Goal: Navigation & Orientation: Find specific page/section

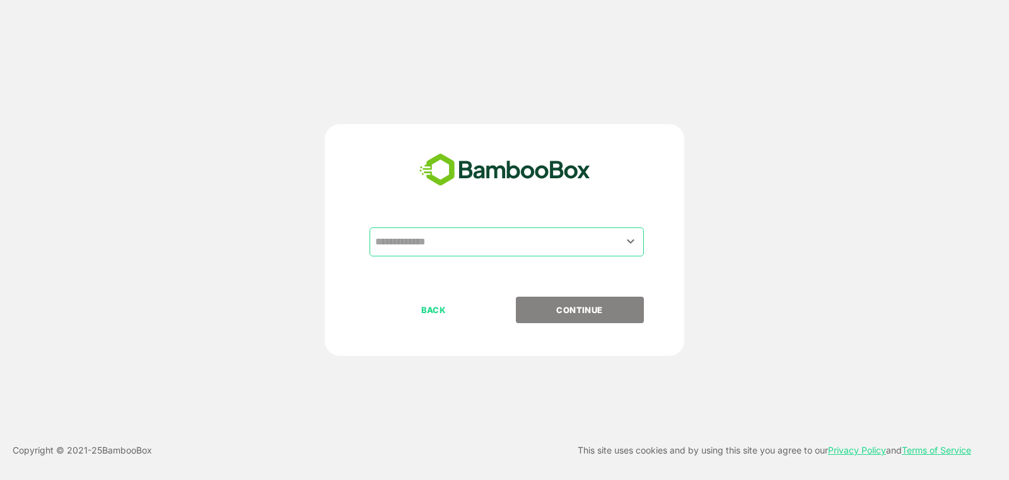
click at [536, 237] on input "text" at bounding box center [506, 242] width 269 height 24
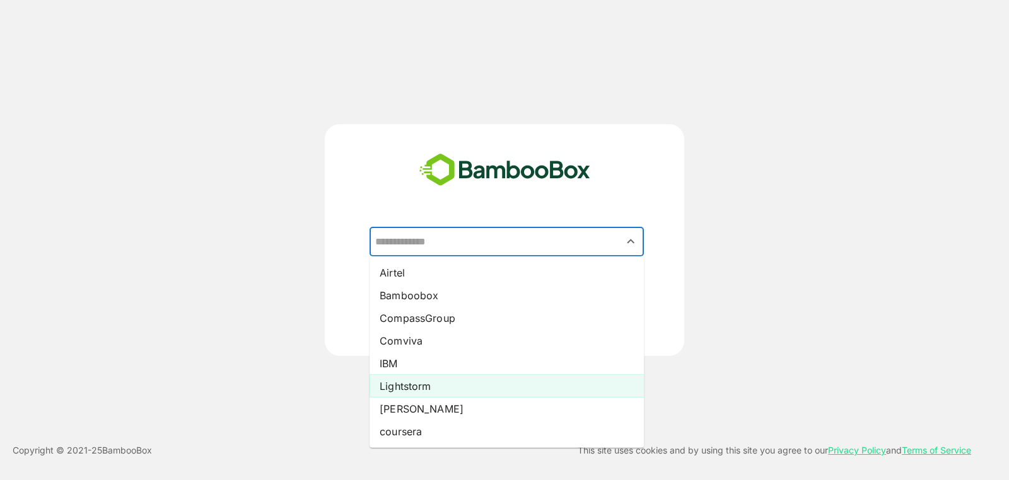
click at [488, 388] on li "Lightstorm" at bounding box center [506, 386] width 274 height 23
type input "**********"
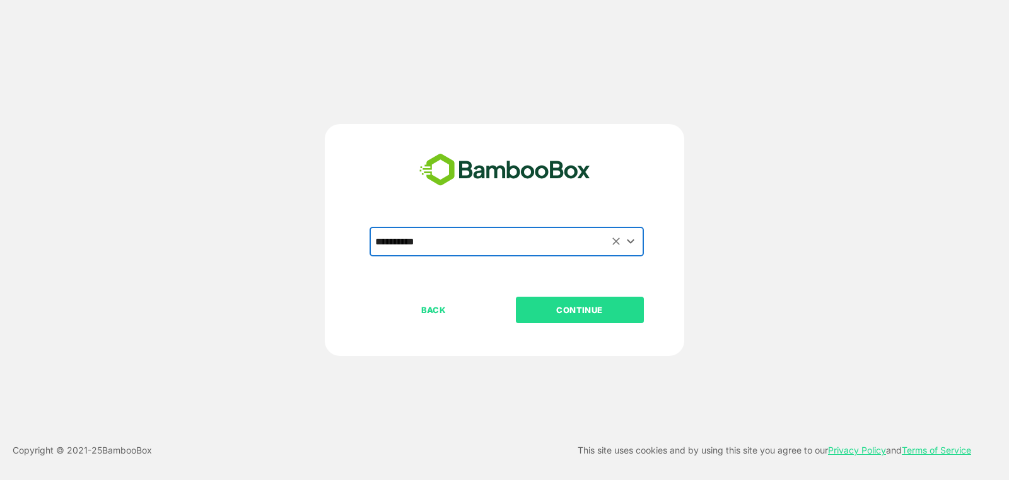
click at [627, 308] on p "CONTINUE" at bounding box center [579, 310] width 126 height 14
click at [594, 305] on p "CONTINUE" at bounding box center [579, 310] width 126 height 14
click at [562, 306] on p "CONTINUE" at bounding box center [579, 310] width 126 height 14
click at [566, 304] on p "CONTINUE" at bounding box center [579, 310] width 126 height 14
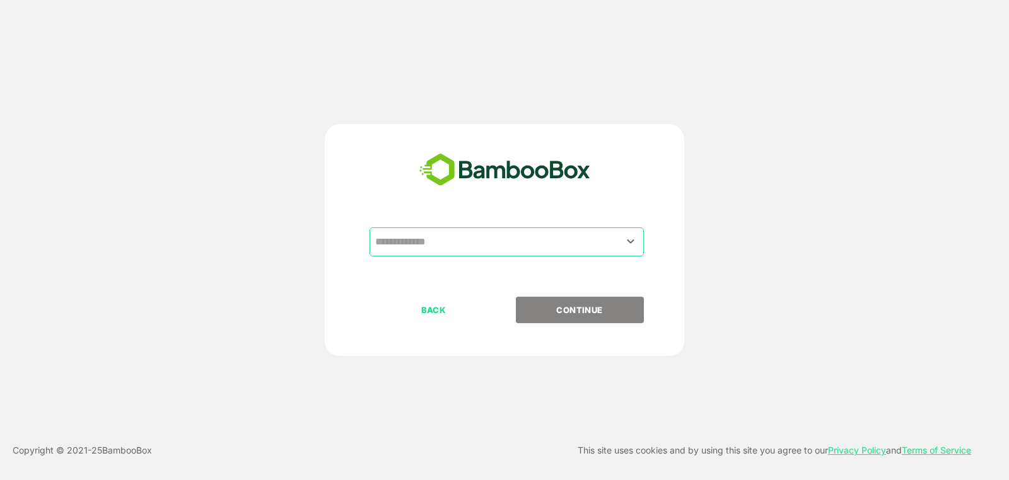
click at [475, 247] on input "text" at bounding box center [506, 242] width 269 height 24
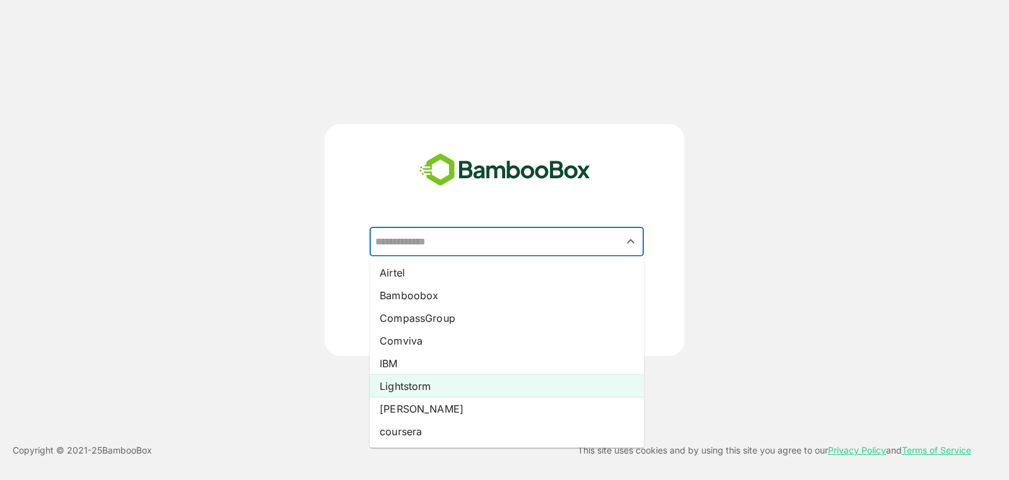
click at [484, 383] on li "Lightstorm" at bounding box center [506, 386] width 274 height 23
type input "**********"
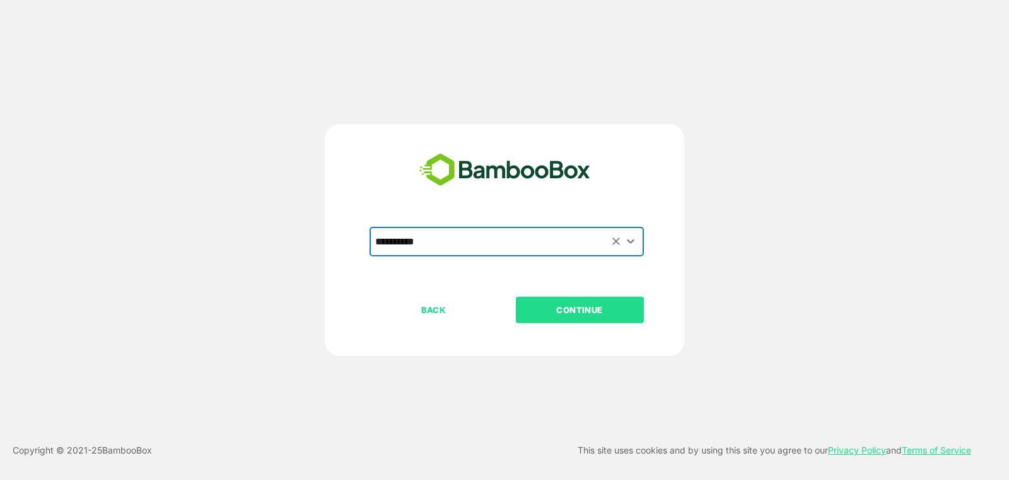
click at [617, 308] on p "CONTINUE" at bounding box center [579, 310] width 126 height 14
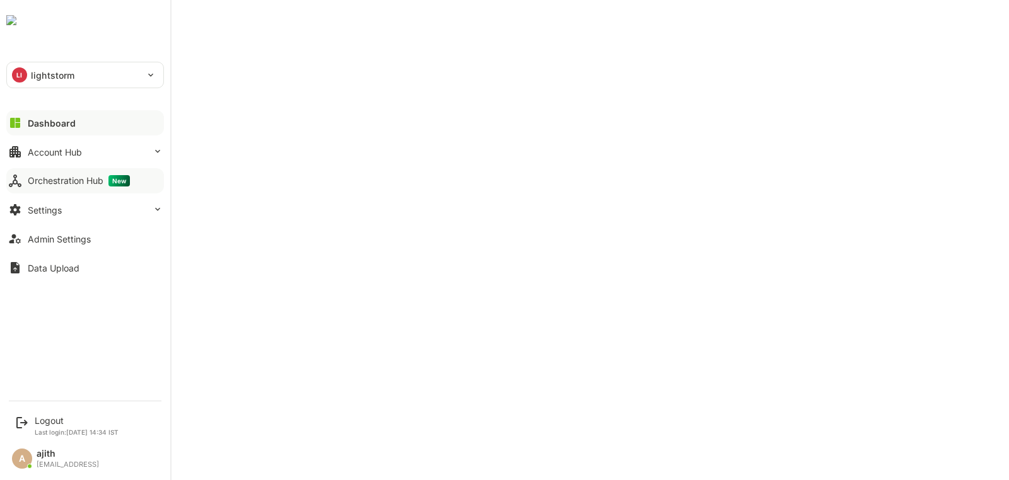
click at [83, 168] on button "Orchestration Hub New" at bounding box center [85, 180] width 158 height 25
click at [89, 150] on button "Account Hub" at bounding box center [85, 151] width 158 height 25
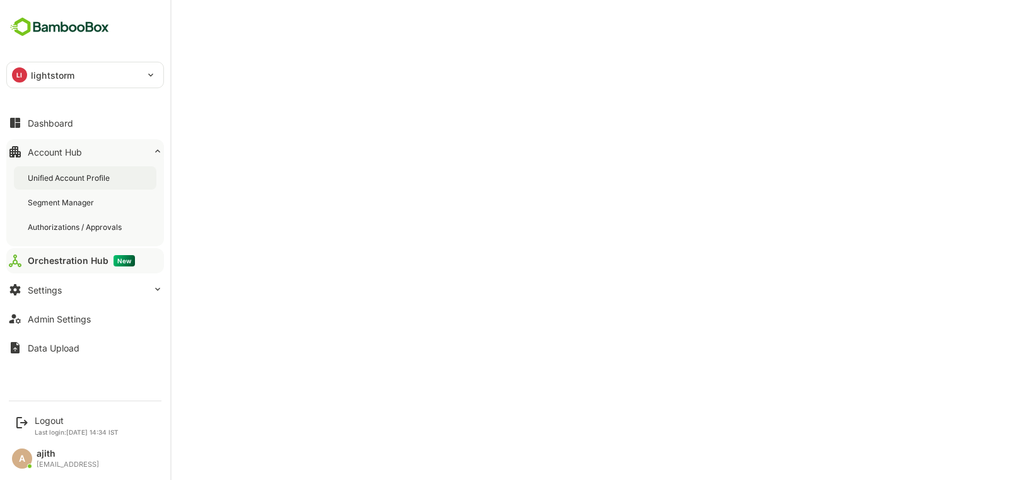
click at [91, 178] on div "Unified Account Profile" at bounding box center [70, 178] width 84 height 11
click at [48, 124] on div "Dashboard" at bounding box center [50, 123] width 45 height 11
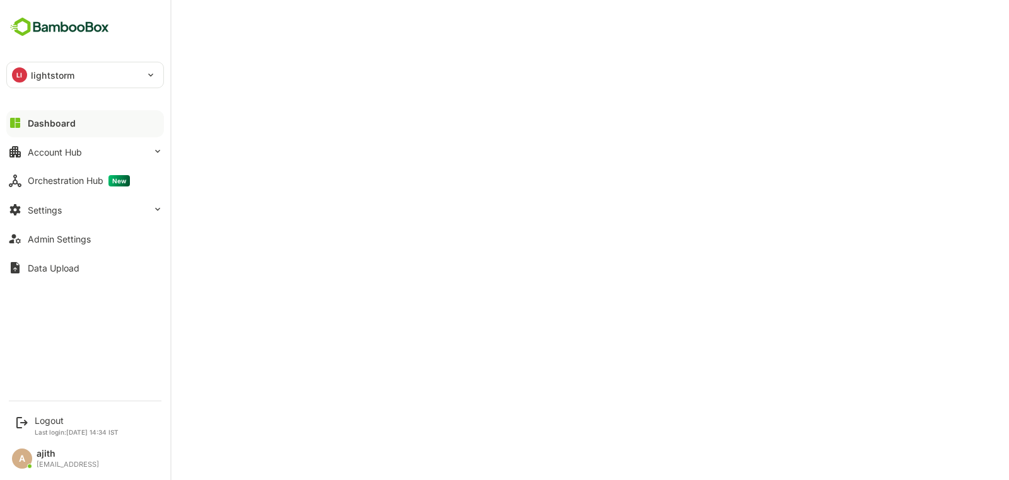
click at [48, 124] on div "Dashboard" at bounding box center [52, 123] width 48 height 11
click at [49, 108] on div "Dashboard Account Hub Orchestration Hub New Settings Admin Settings Data Upload" at bounding box center [85, 195] width 170 height 174
click at [48, 134] on div at bounding box center [85, 134] width 158 height 8
click at [66, 115] on button "Dashboard" at bounding box center [85, 122] width 158 height 25
